Goal: Task Accomplishment & Management: Manage account settings

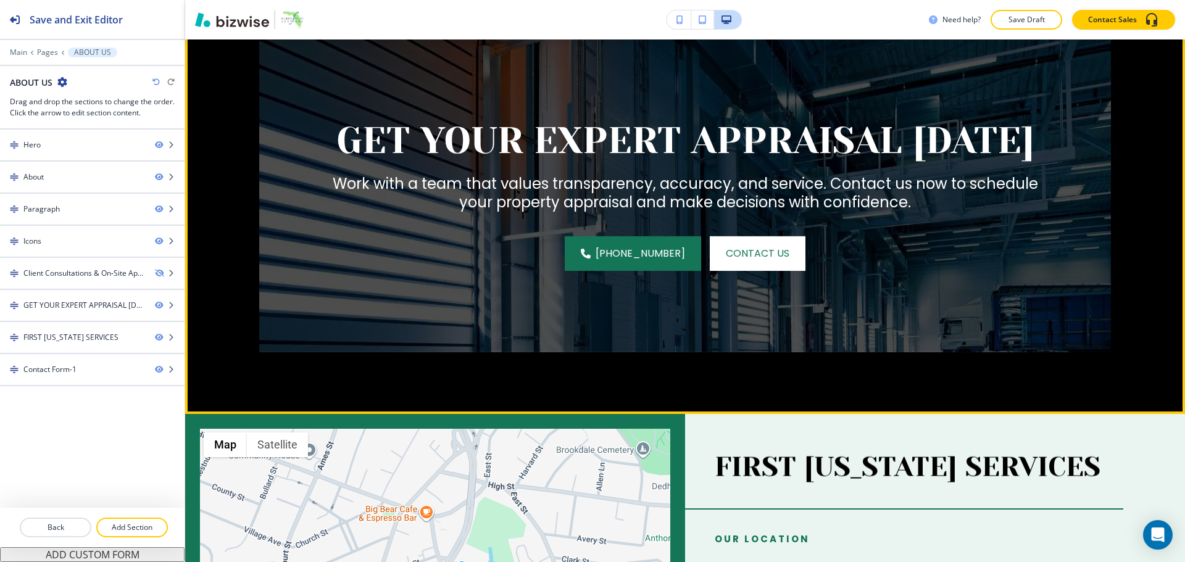
scroll to position [2098, 0]
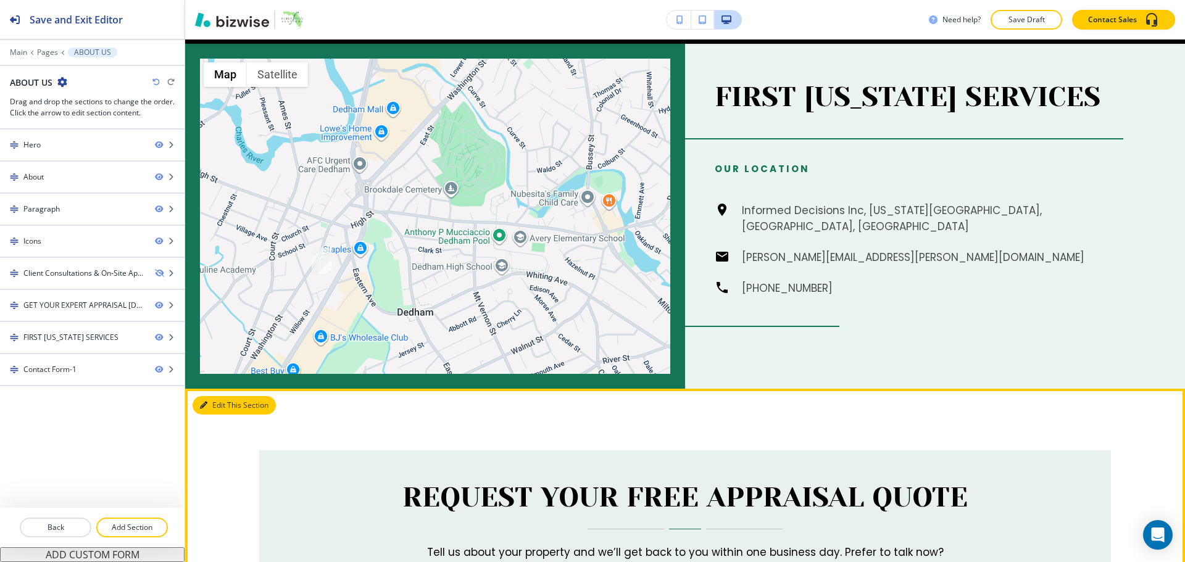
click at [227, 396] on button "Edit This Section" at bounding box center [234, 405] width 83 height 19
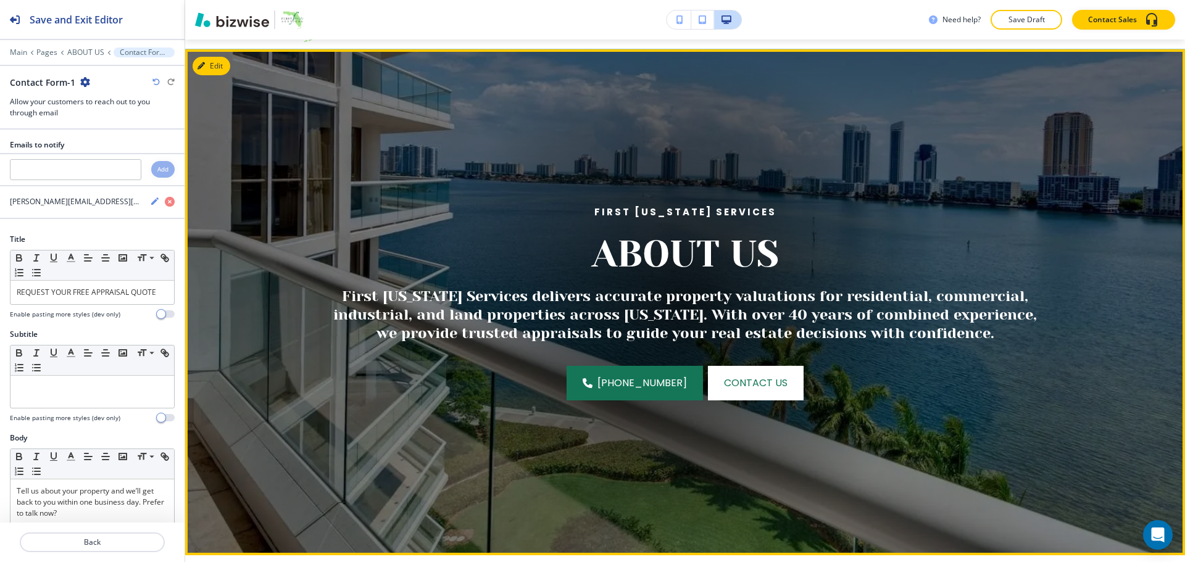
scroll to position [0, 0]
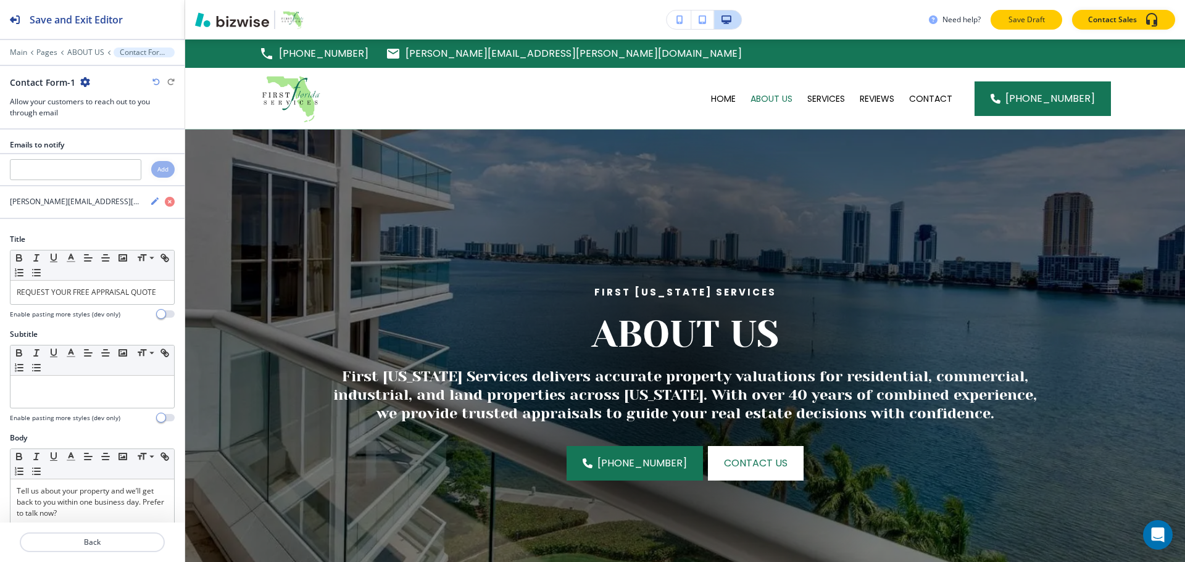
click at [1039, 17] on p "Save Draft" at bounding box center [1025, 19] width 39 height 11
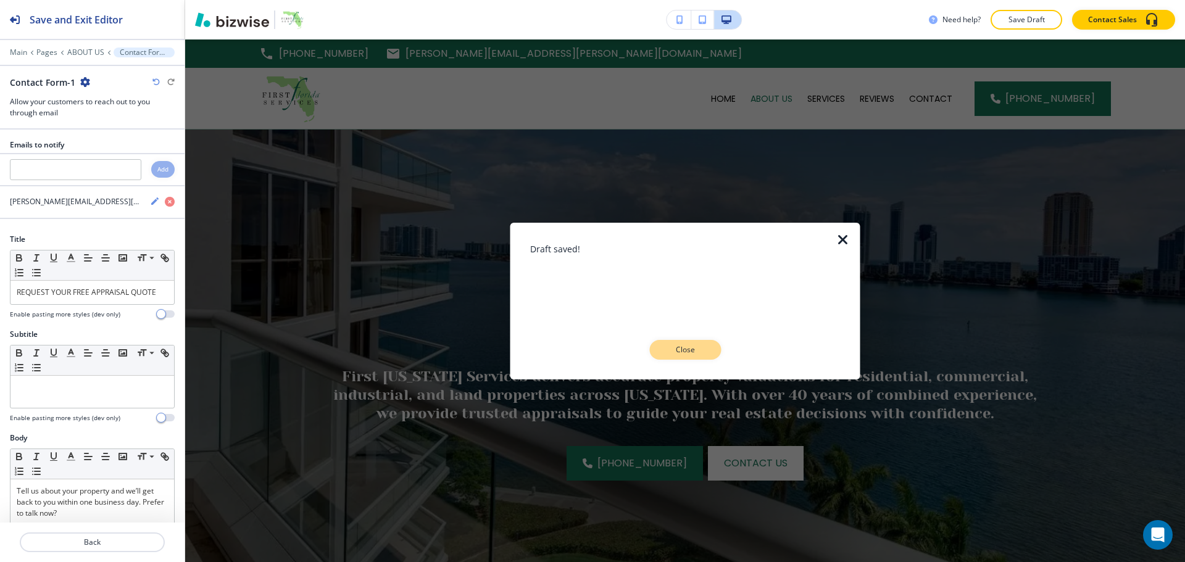
click at [699, 347] on p "Close" at bounding box center [684, 349] width 39 height 11
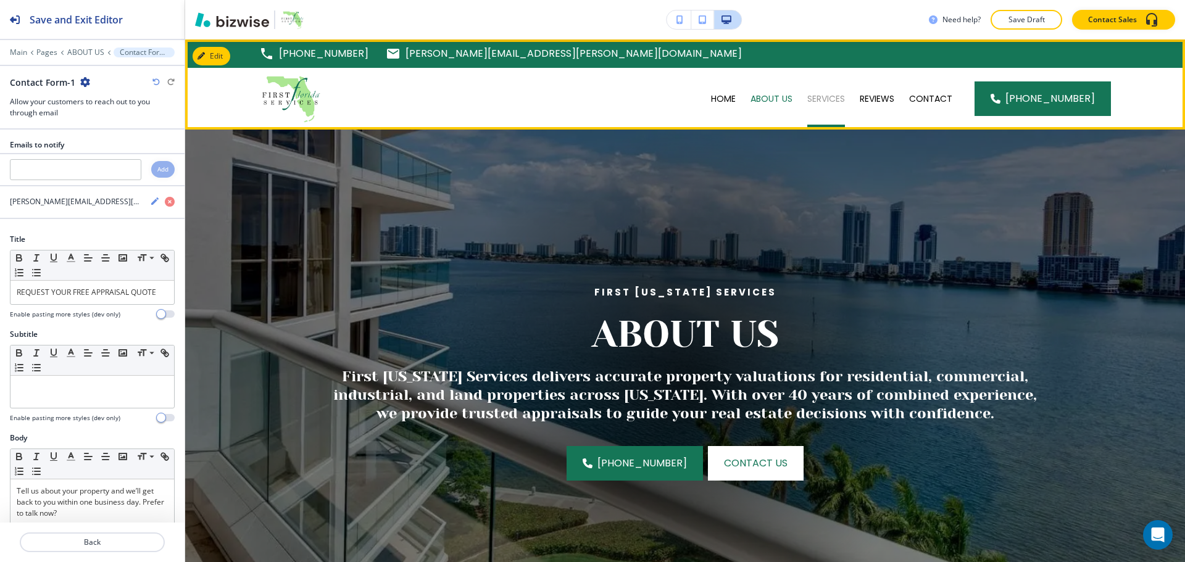
click at [834, 99] on p "SERVICES" at bounding box center [826, 99] width 38 height 12
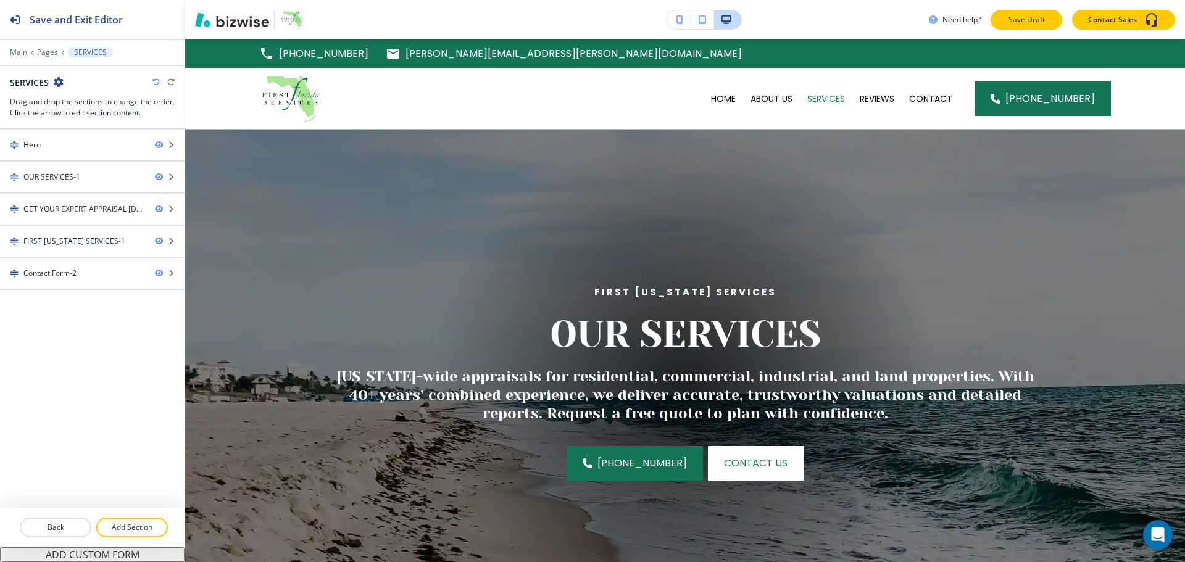
click at [1006, 14] on button "Save Draft" at bounding box center [1026, 20] width 72 height 20
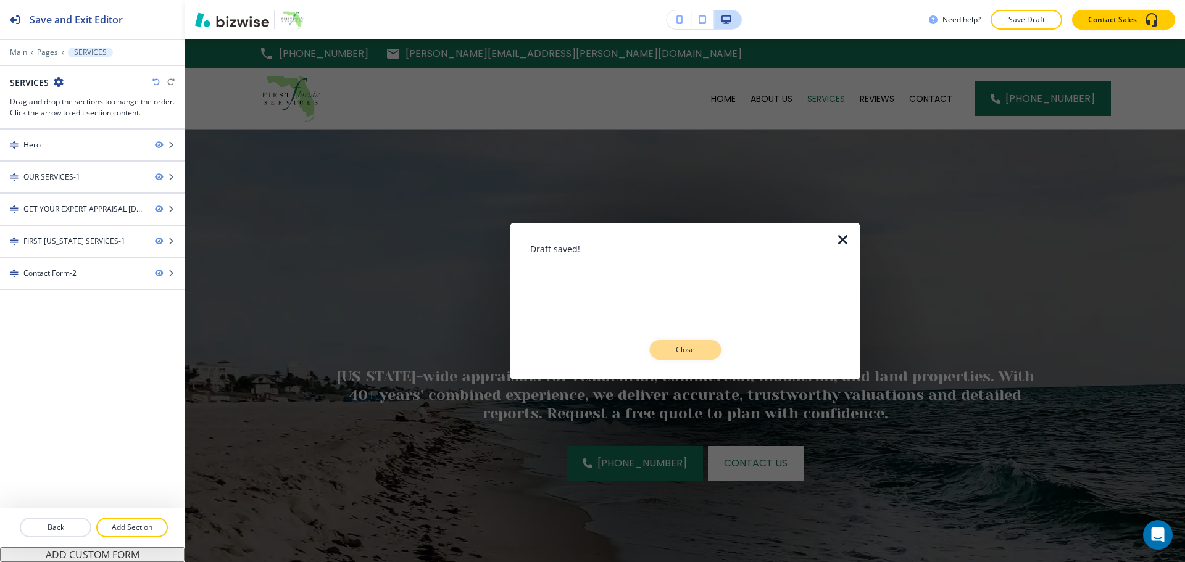
click at [667, 347] on p "Close" at bounding box center [684, 349] width 39 height 11
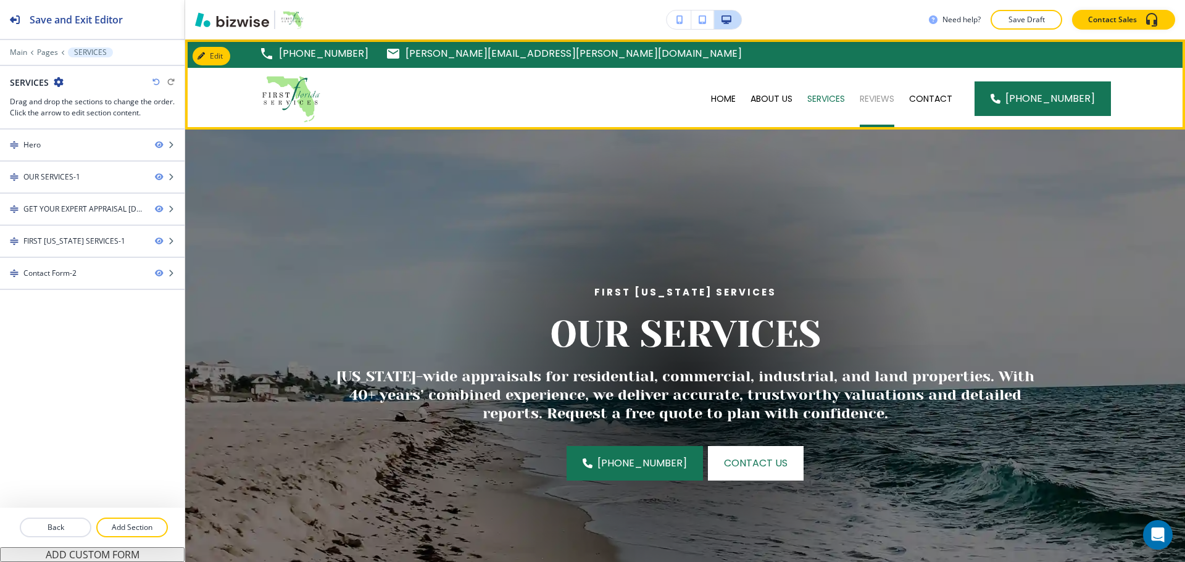
click at [876, 97] on p "REVIEWS" at bounding box center [877, 99] width 35 height 12
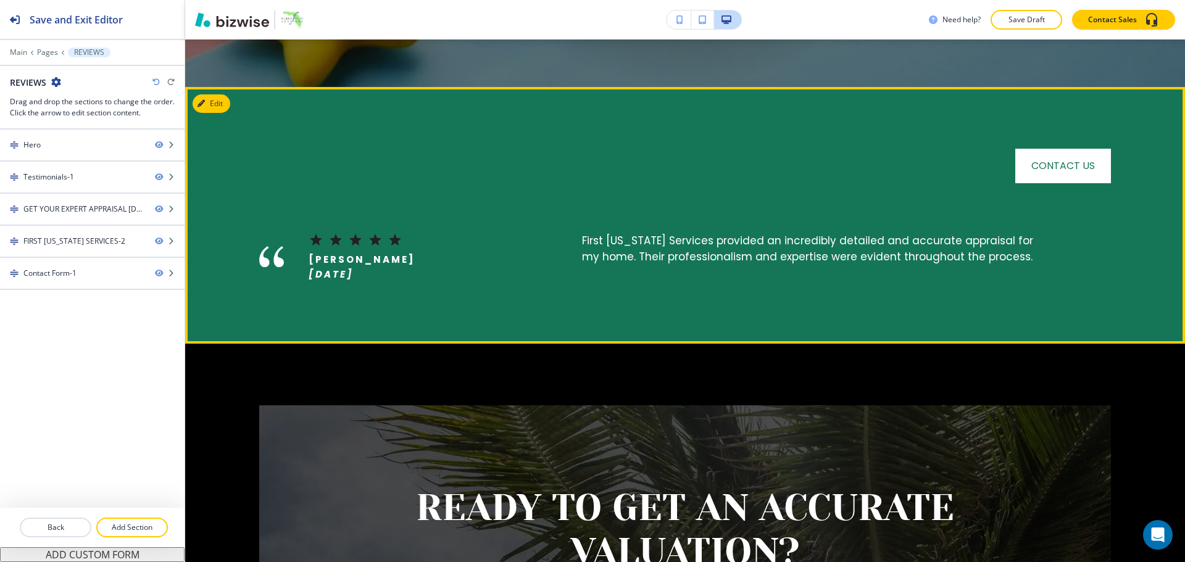
scroll to position [494, 0]
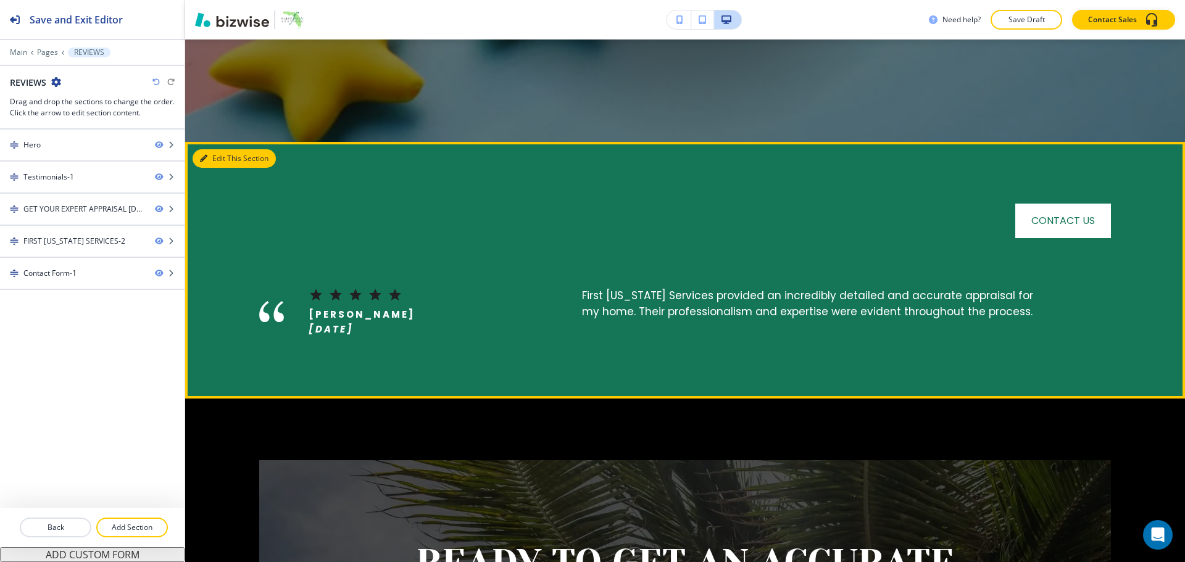
click at [222, 157] on button "Edit This Section" at bounding box center [234, 158] width 83 height 19
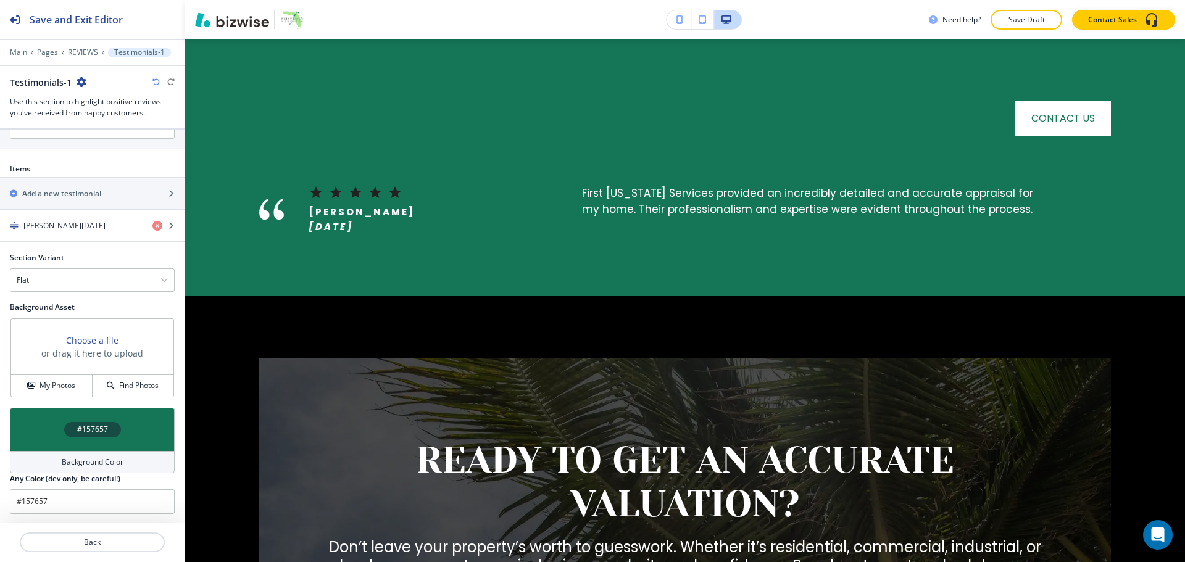
scroll to position [572, 0]
click at [115, 467] on div "Background Color" at bounding box center [92, 461] width 165 height 22
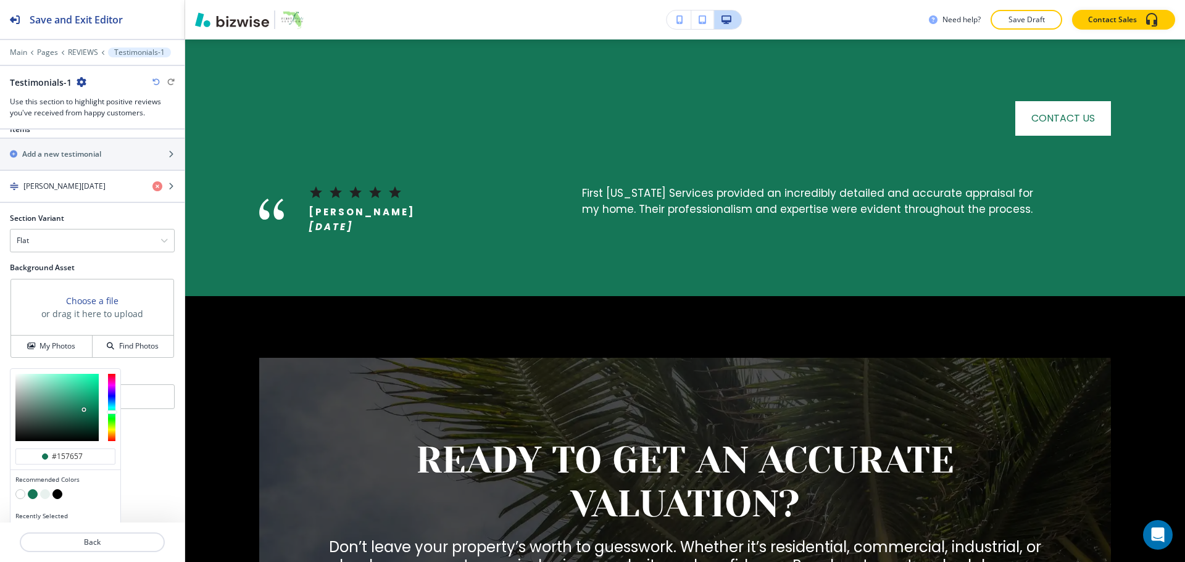
scroll to position [631, 0]
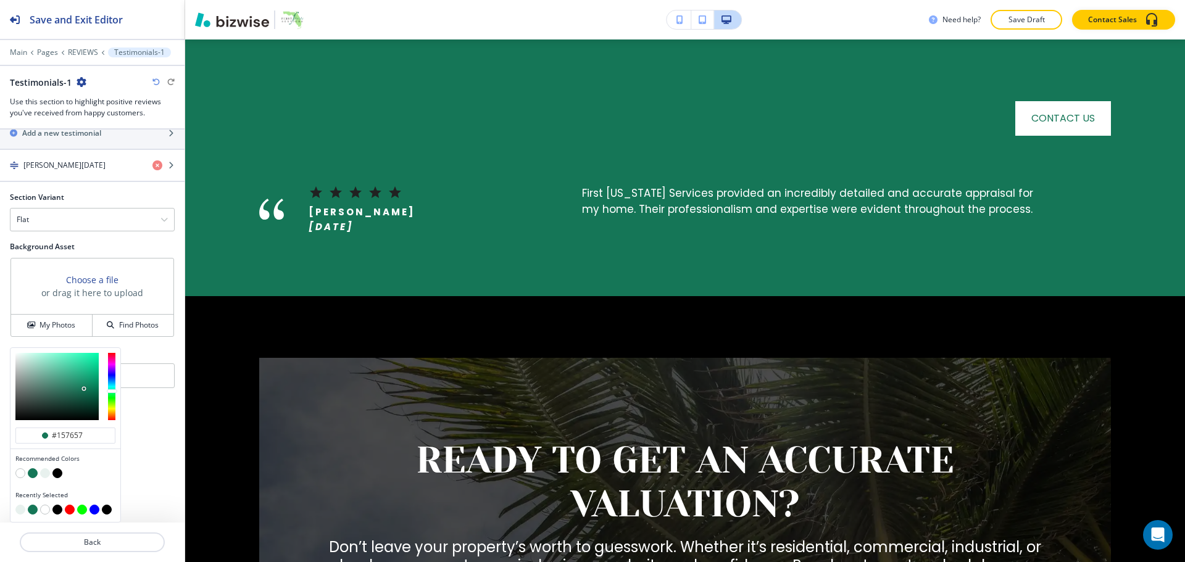
click at [19, 473] on button "button" at bounding box center [20, 473] width 10 height 10
type input "#FFFFFF"
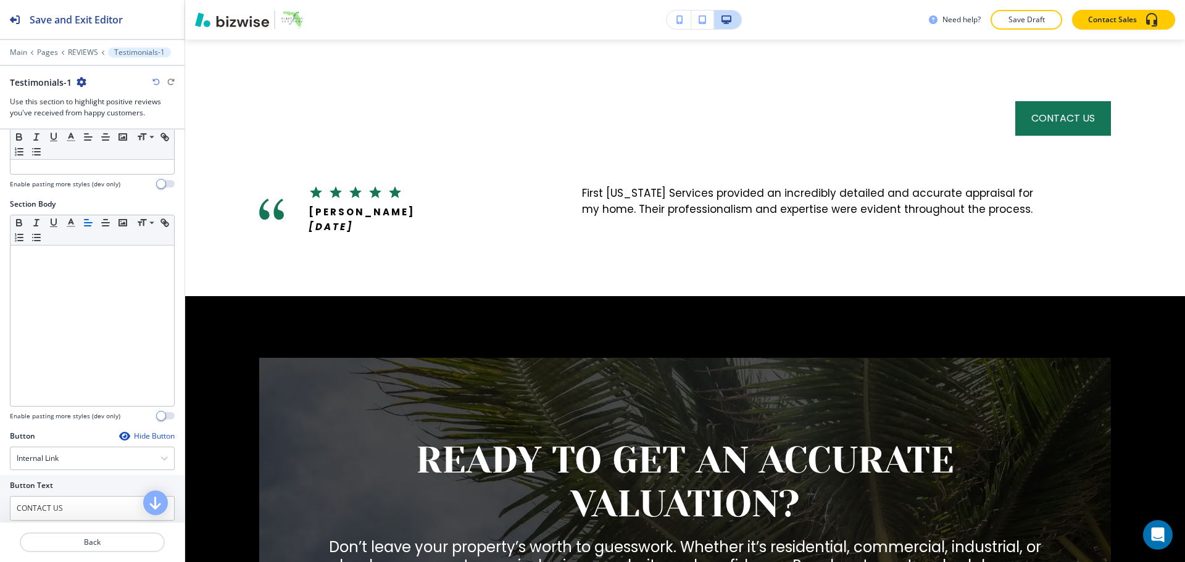
scroll to position [0, 0]
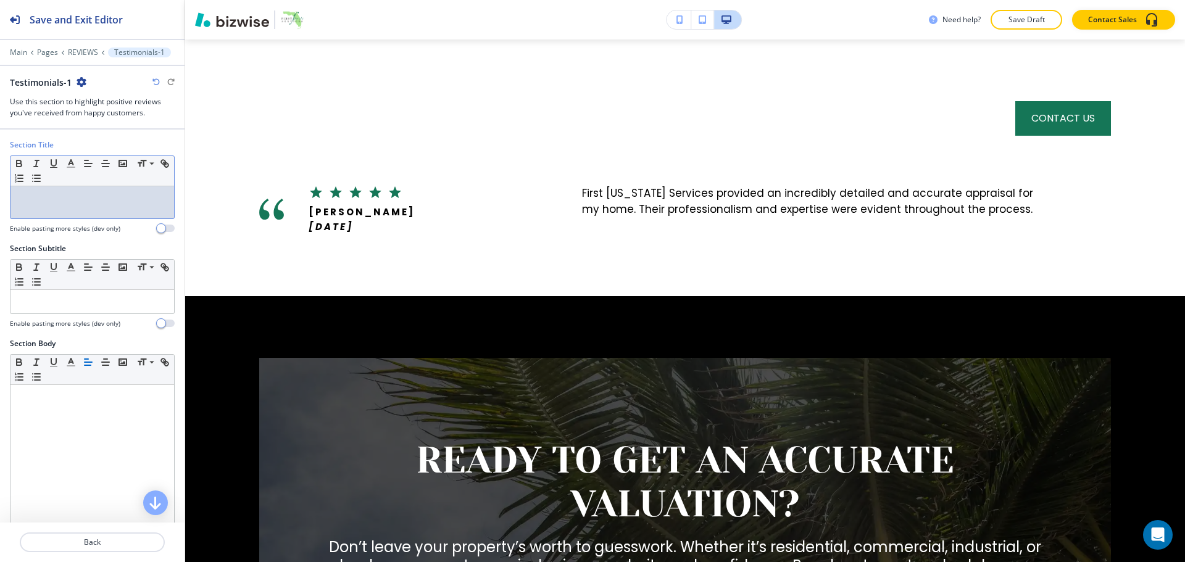
click at [74, 202] on div at bounding box center [92, 202] width 164 height 32
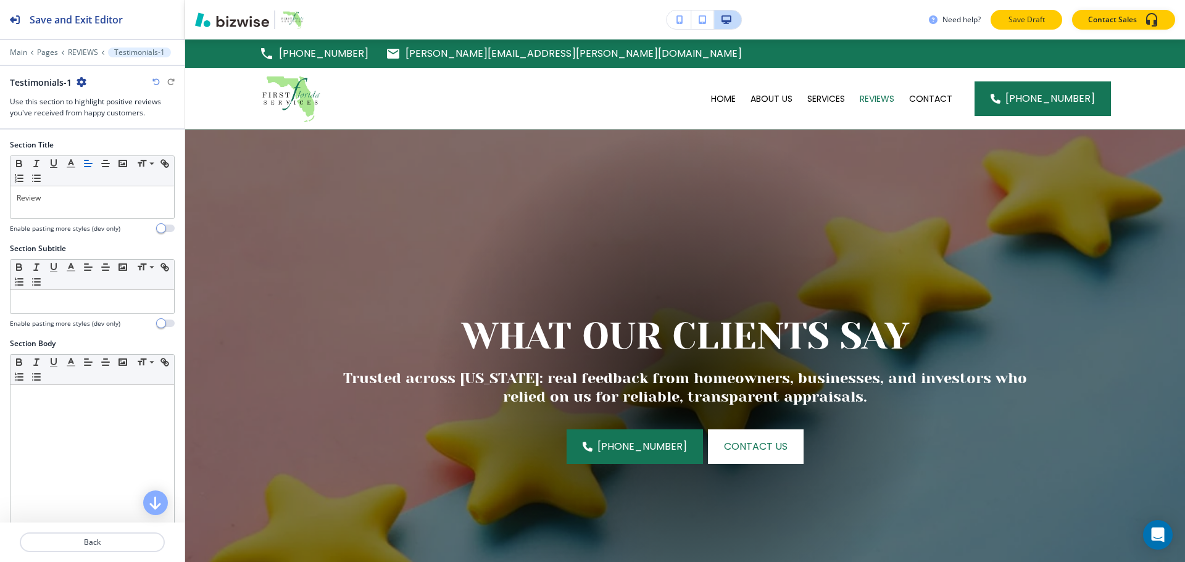
click at [1016, 20] on p "Save Draft" at bounding box center [1025, 19] width 39 height 11
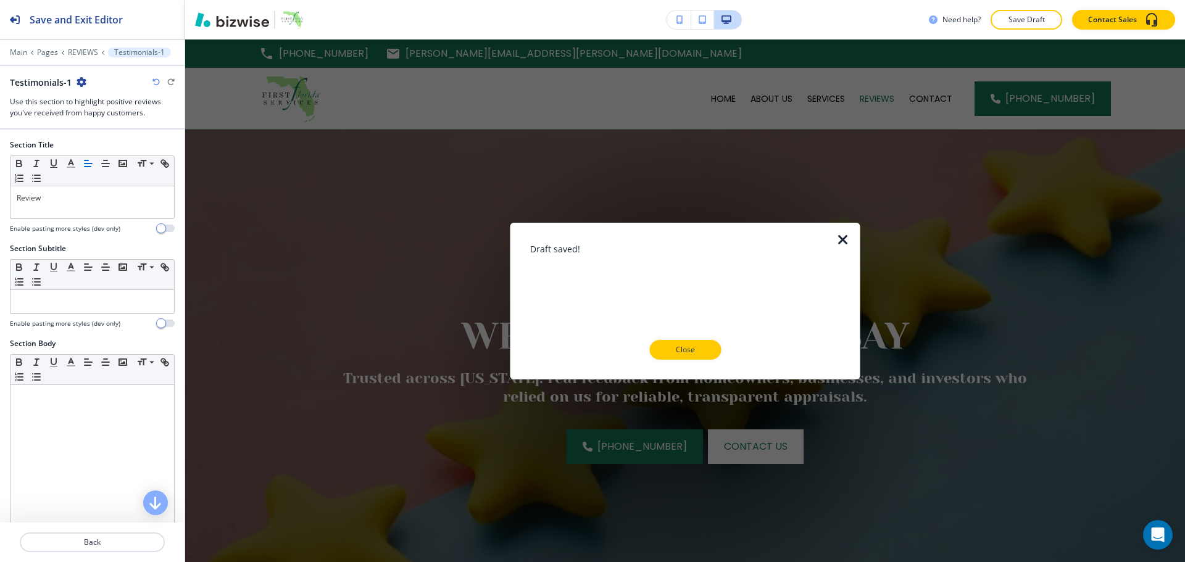
click at [680, 356] on button "Close" at bounding box center [685, 350] width 72 height 20
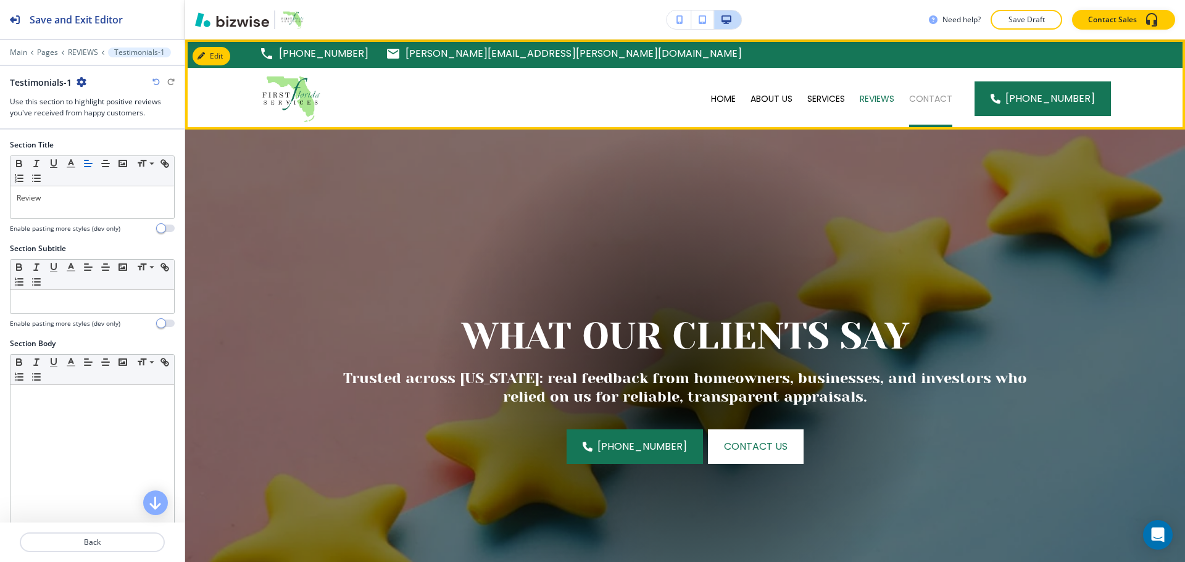
click at [940, 99] on p "CONTACT" at bounding box center [930, 99] width 43 height 12
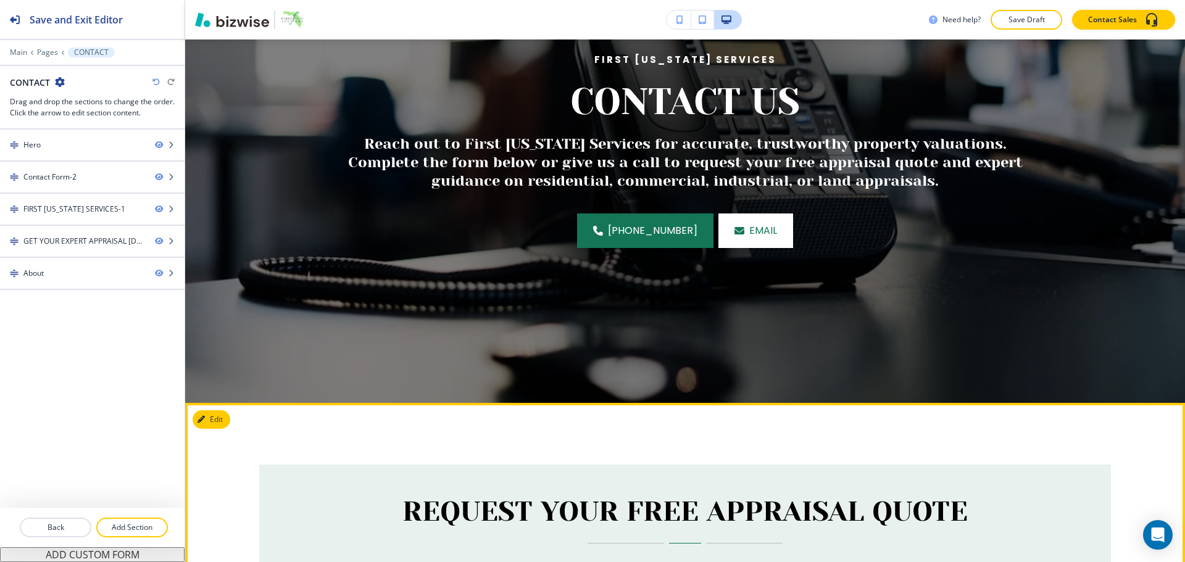
scroll to position [2, 0]
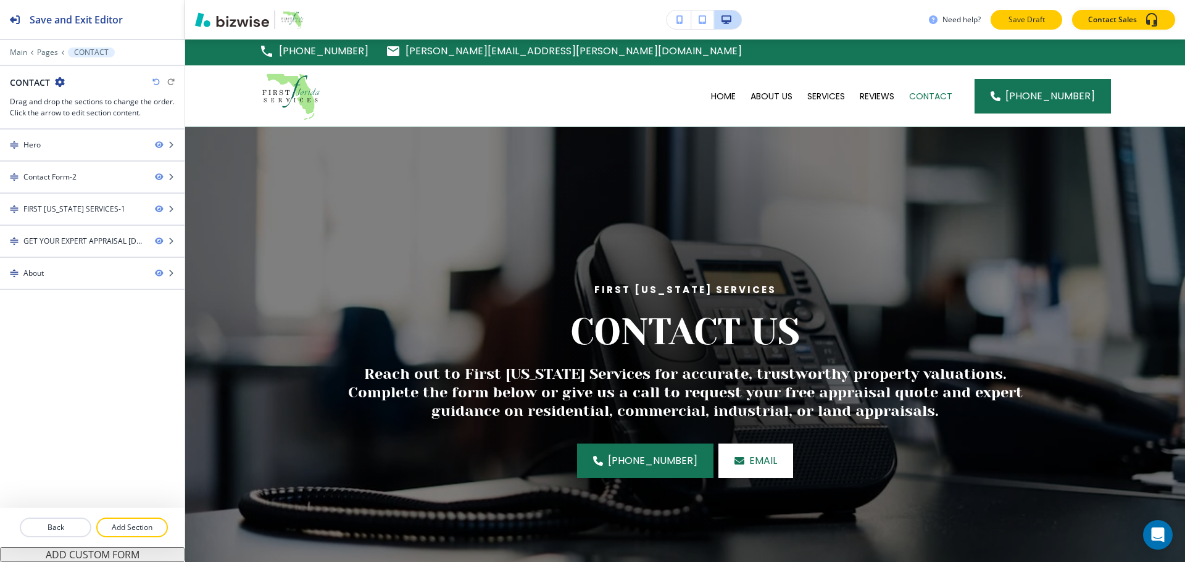
click at [1019, 19] on p "Save Draft" at bounding box center [1025, 19] width 39 height 11
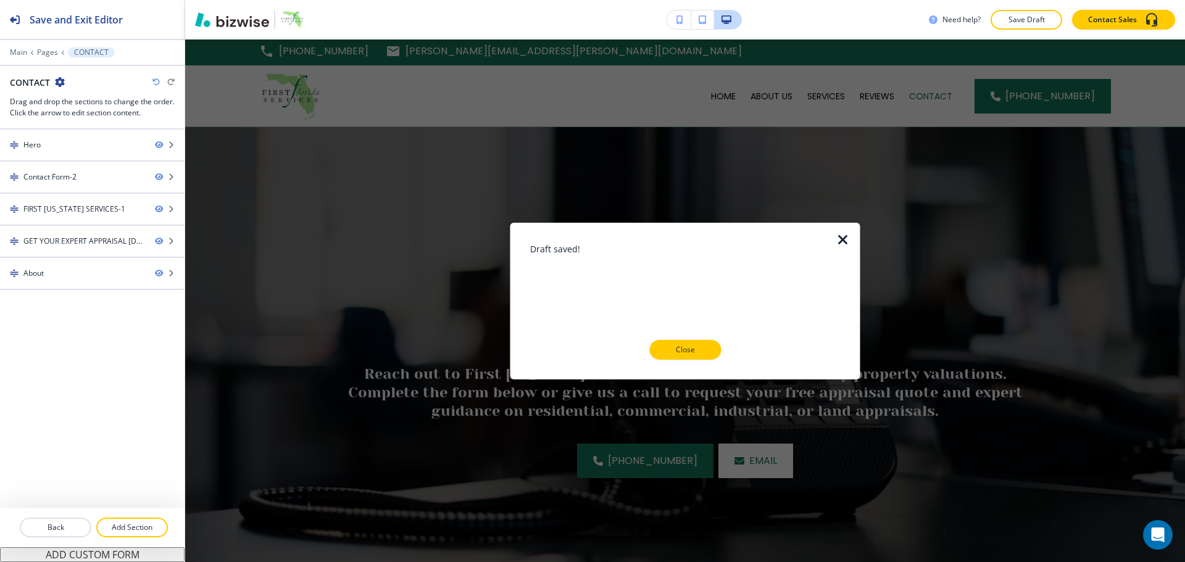
drag, startPoint x: 713, startPoint y: 351, endPoint x: 523, endPoint y: 168, distance: 264.0
click at [712, 351] on button "Close" at bounding box center [685, 350] width 72 height 20
